Goal: Transaction & Acquisition: Purchase product/service

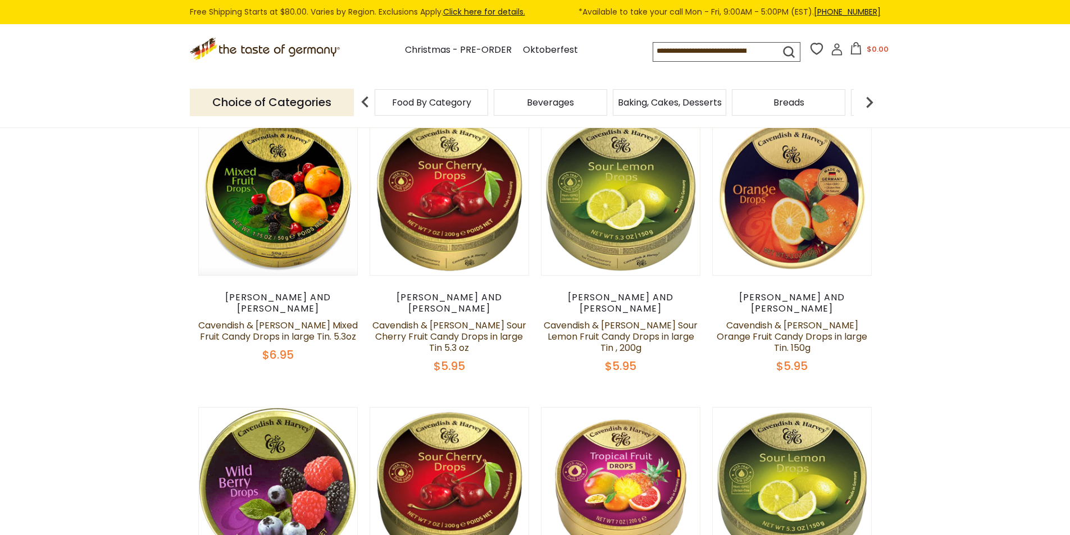
scroll to position [112, 0]
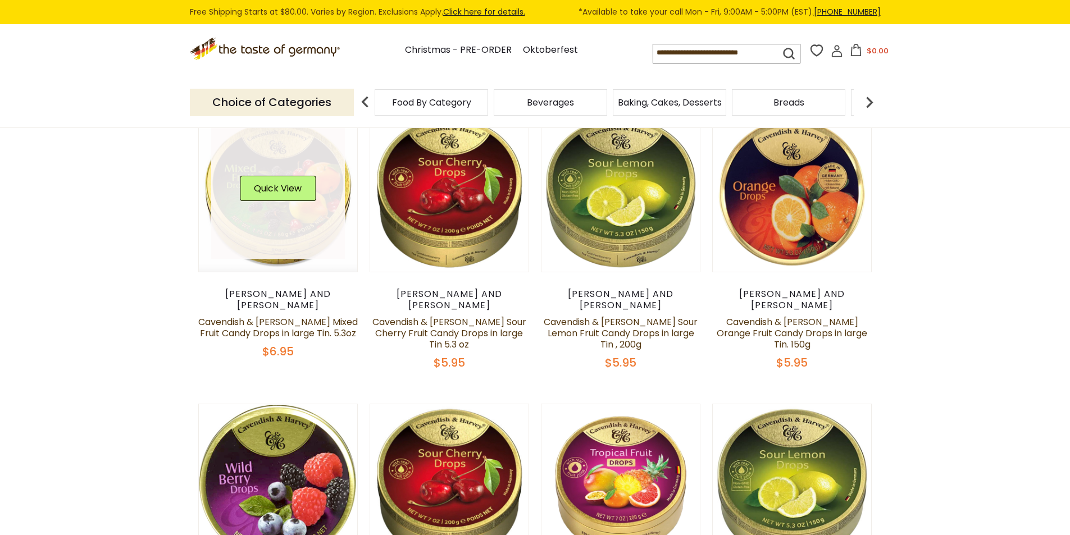
click at [302, 240] on link at bounding box center [278, 193] width 134 height 134
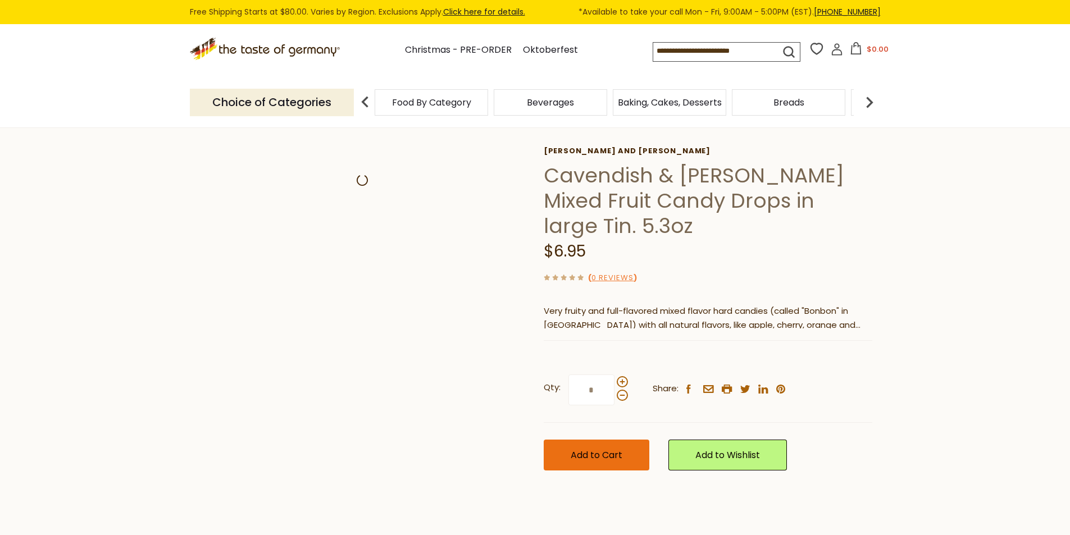
click at [617, 449] on span "Add to Cart" at bounding box center [597, 455] width 52 height 13
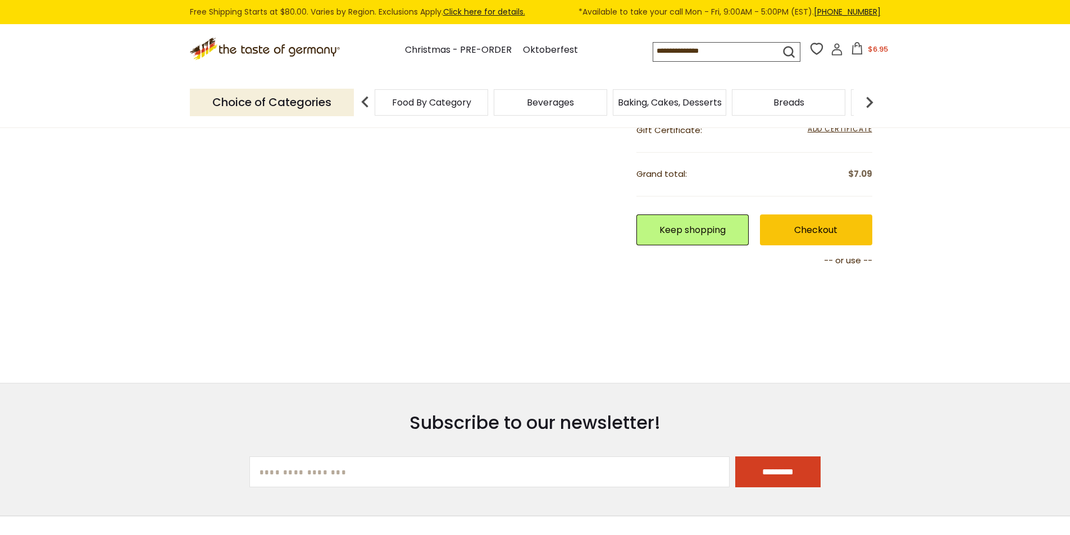
scroll to position [393, 0]
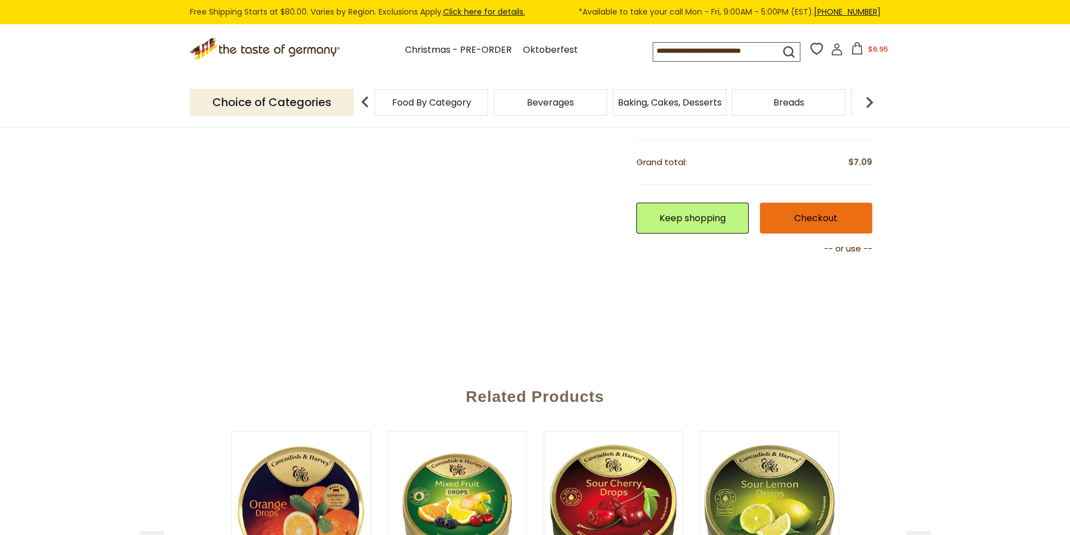
click at [800, 225] on link "Checkout" at bounding box center [816, 218] width 112 height 31
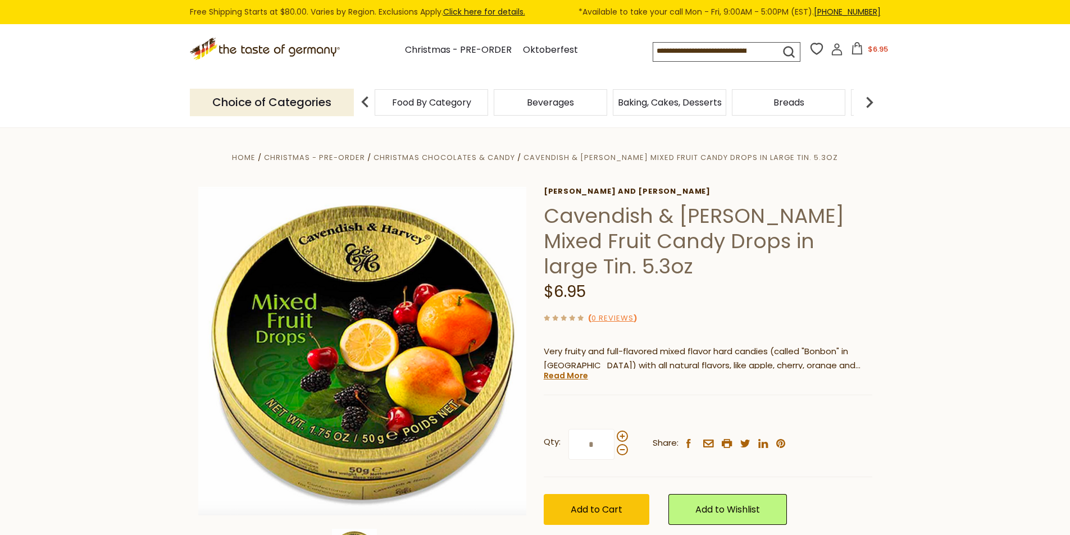
scroll to position [40, 0]
